Goal: Task Accomplishment & Management: Complete application form

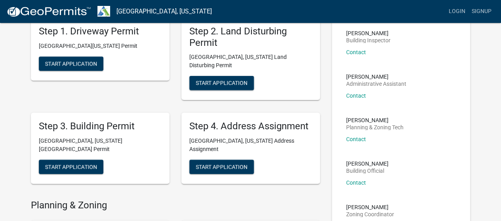
scroll to position [40, 0]
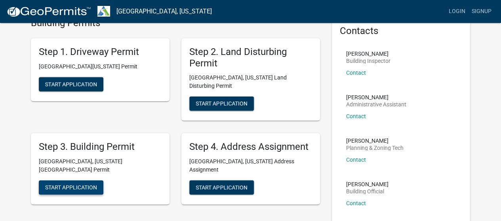
click at [86, 184] on span "Start Application" at bounding box center [71, 187] width 52 height 6
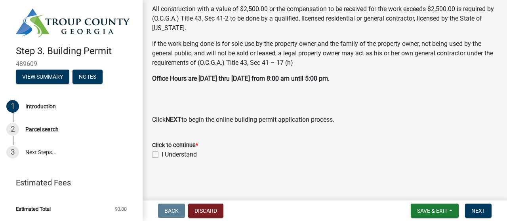
scroll to position [324, 0]
click at [161, 156] on label "I Understand" at bounding box center [178, 154] width 35 height 9
click at [161, 155] on input "I Understand" at bounding box center [163, 152] width 5 height 5
checkbox input "true"
click at [474, 212] on span "Next" at bounding box center [478, 211] width 14 height 6
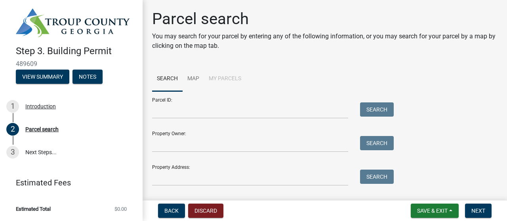
scroll to position [19, 0]
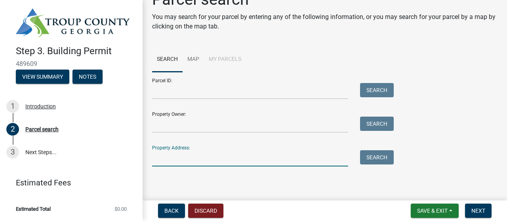
click at [184, 157] on input "Property Address:" at bounding box center [250, 158] width 196 height 16
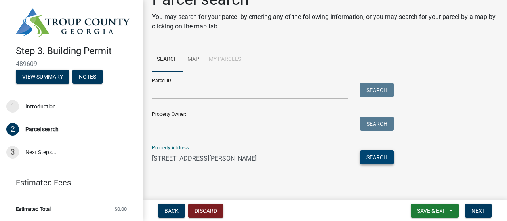
type input "[STREET_ADDRESS][PERSON_NAME]"
click at [371, 156] on button "Search" at bounding box center [377, 157] width 34 height 14
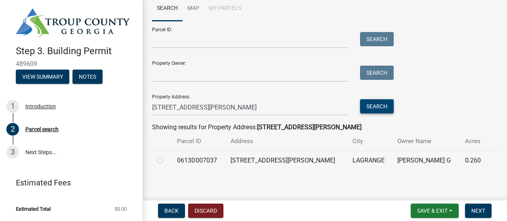
scroll to position [74, 0]
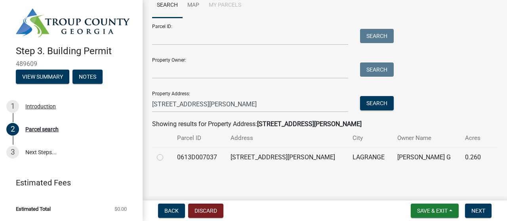
click at [166, 153] on label at bounding box center [166, 153] width 0 height 0
click at [166, 158] on input "radio" at bounding box center [168, 155] width 5 height 5
radio input "true"
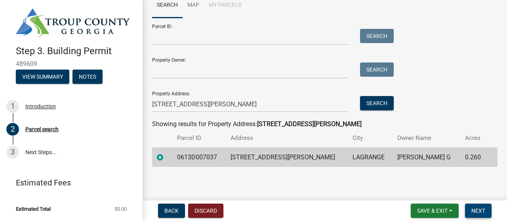
click at [474, 209] on span "Next" at bounding box center [478, 211] width 14 height 6
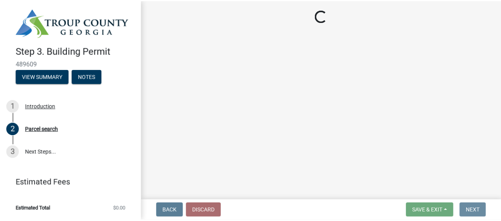
scroll to position [0, 0]
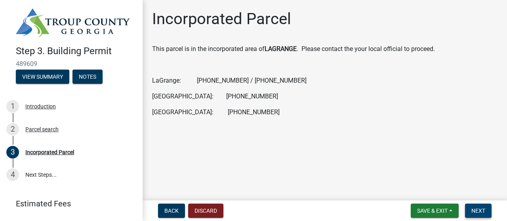
click at [480, 212] on span "Next" at bounding box center [478, 211] width 14 height 6
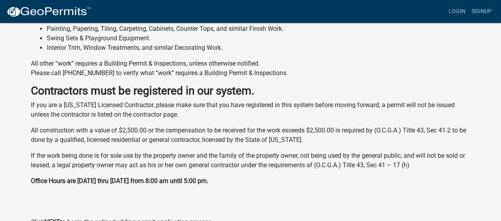
scroll to position [382, 0]
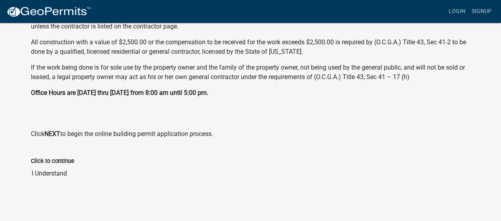
click at [27, 169] on div "Click to continue I Understand" at bounding box center [250, 166] width 451 height 43
click at [57, 162] on label "Click to continue" at bounding box center [53, 162] width 44 height 6
click at [57, 166] on input "I Understand" at bounding box center [250, 174] width 439 height 16
click at [46, 173] on input "I Understand" at bounding box center [250, 174] width 439 height 16
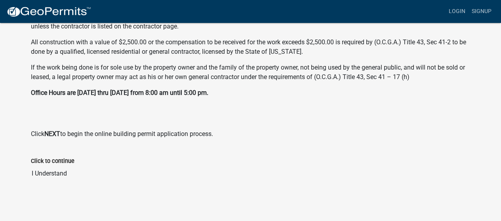
click at [257, 174] on input "I Understand" at bounding box center [250, 174] width 439 height 16
click at [55, 175] on input "I Understand" at bounding box center [250, 174] width 439 height 16
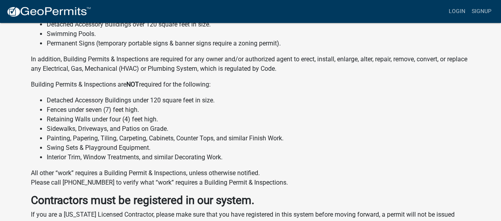
scroll to position [0, 0]
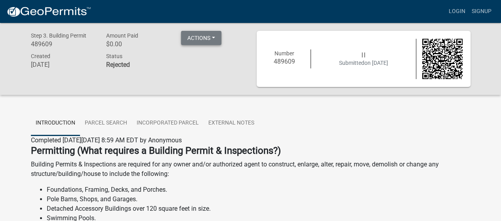
click at [210, 38] on button "Actions" at bounding box center [201, 38] width 40 height 14
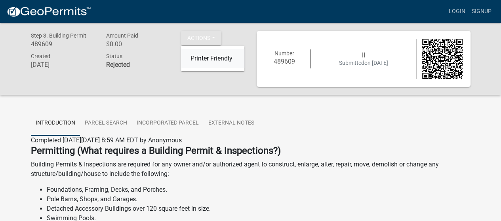
click at [203, 60] on link "Printer Friendly" at bounding box center [212, 58] width 63 height 19
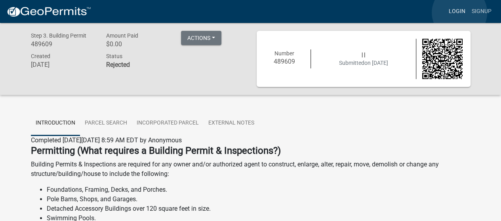
click at [459, 13] on link "Login" at bounding box center [456, 11] width 23 height 15
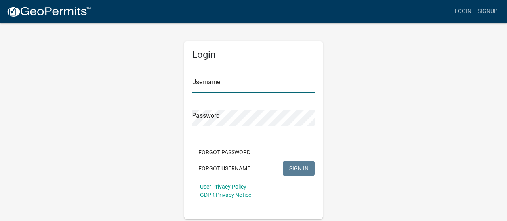
type input "[EMAIL_ADDRESS][DOMAIN_NAME]"
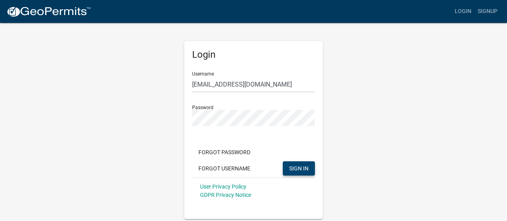
click at [307, 170] on span "SIGN IN" at bounding box center [298, 168] width 19 height 6
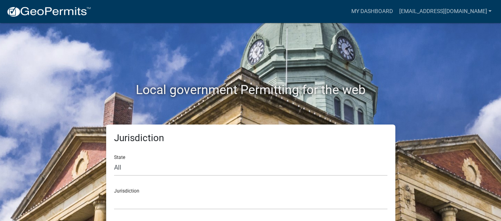
scroll to position [3, 0]
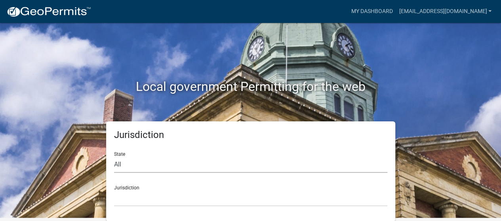
click at [155, 171] on select "All [US_STATE] [US_STATE] [US_STATE] [US_STATE] [US_STATE] [US_STATE] [US_STATE…" at bounding box center [250, 165] width 273 height 16
select select "[US_STATE]"
click at [114, 157] on select "All [US_STATE] [US_STATE] [US_STATE] [US_STATE] [US_STATE] [US_STATE] [US_STATE…" at bounding box center [250, 165] width 273 height 16
click at [150, 205] on select "[GEOGRAPHIC_DATA], [US_STATE][PERSON_NAME][GEOGRAPHIC_DATA], [US_STATE][PERSON_…" at bounding box center [250, 198] width 273 height 16
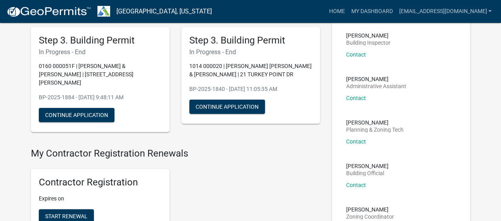
scroll to position [40, 0]
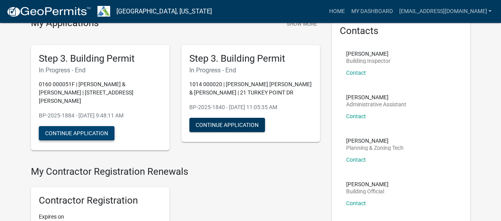
click at [93, 128] on button "Continue Application" at bounding box center [77, 133] width 76 height 14
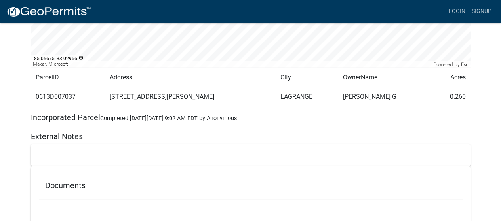
scroll to position [722, 0]
